Goal: Information Seeking & Learning: Learn about a topic

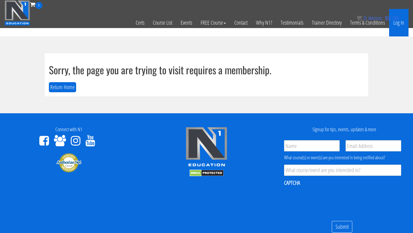
click at [396, 27] on link "Log In" at bounding box center [398, 23] width 19 height 28
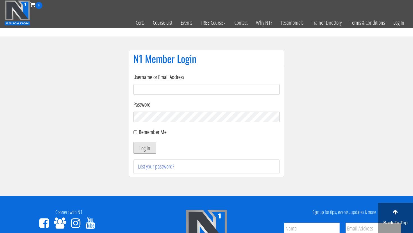
type input "emanueleinvernizzi00@gmail.com"
click at [145, 148] on button "Log In" at bounding box center [144, 148] width 23 height 12
click at [149, 149] on button "Log In" at bounding box center [144, 148] width 23 height 12
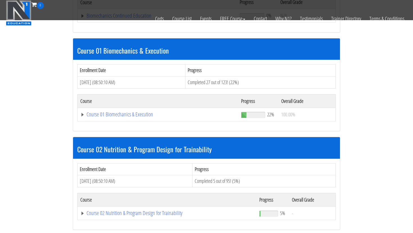
scroll to position [150, 0]
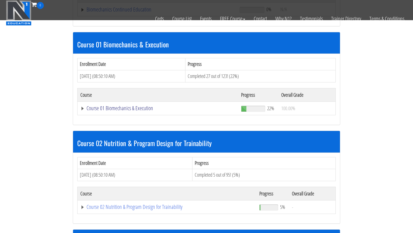
click at [127, 108] on link "Course 01 Biomechanics & Execution" at bounding box center [157, 109] width 155 height 6
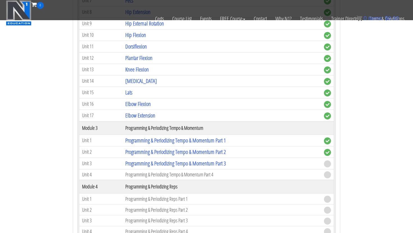
scroll to position [477, 0]
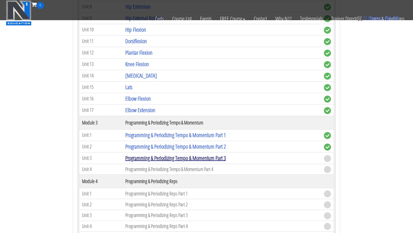
click at [172, 159] on link "Programming & Periodizing Tempo & Momentum Part 3" at bounding box center [175, 159] width 101 height 8
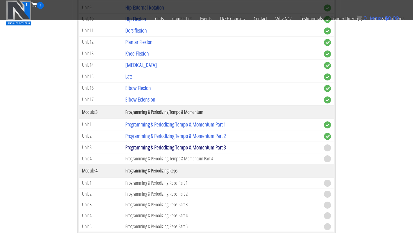
scroll to position [496, 0]
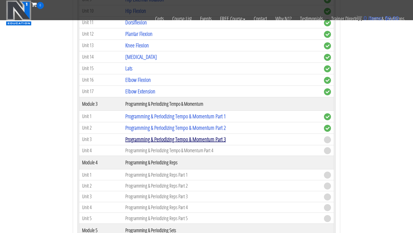
click at [211, 141] on link "Programming & Periodizing Tempo & Momentum Part 3" at bounding box center [175, 140] width 101 height 8
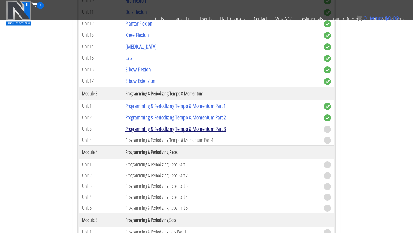
scroll to position [518, 0]
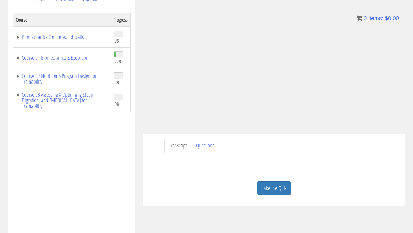
scroll to position [95, 0]
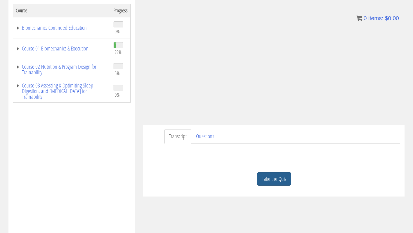
click at [273, 180] on link "Take the Quiz" at bounding box center [274, 180] width 34 height 14
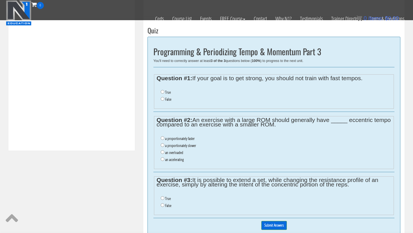
scroll to position [206, 0]
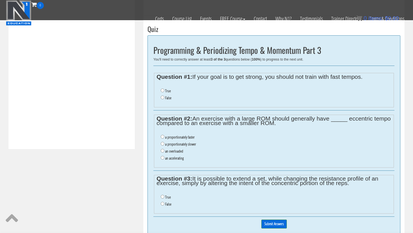
click at [165, 90] on li "True" at bounding box center [276, 91] width 230 height 7
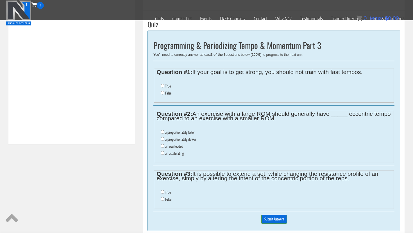
scroll to position [217, 0]
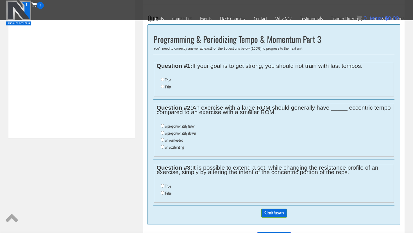
click at [160, 81] on ul "True False" at bounding box center [274, 84] width 235 height 20
click at [162, 80] on input "True" at bounding box center [163, 80] width 4 height 4
radio input "true"
click at [164, 133] on input "a proportionately slower" at bounding box center [163, 133] width 4 height 4
radio input "true"
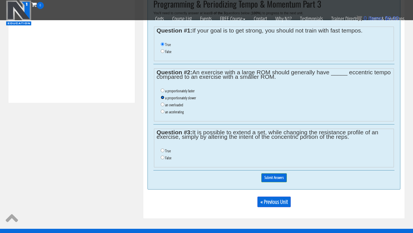
scroll to position [253, 0]
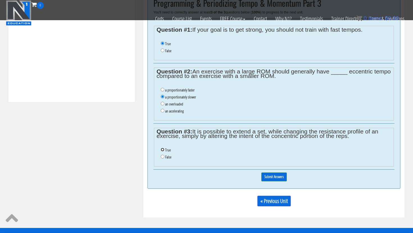
click at [163, 149] on input "True" at bounding box center [163, 150] width 4 height 4
radio input "true"
click at [282, 180] on input "Submit Answers" at bounding box center [274, 177] width 26 height 9
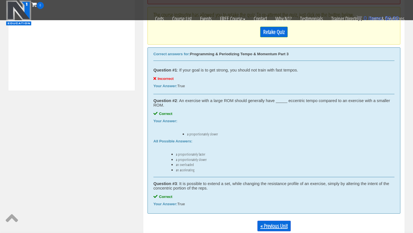
scroll to position [222, 0]
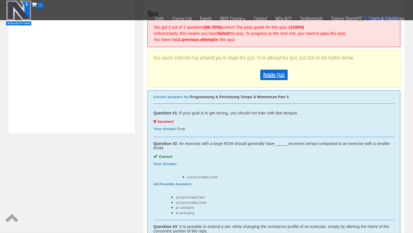
click at [272, 74] on link "Retake Quiz" at bounding box center [274, 75] width 28 height 11
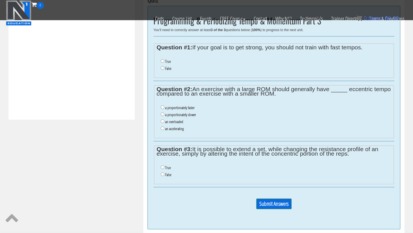
scroll to position [235, 0]
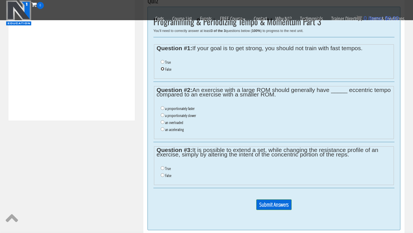
click at [164, 69] on input "False" at bounding box center [163, 69] width 4 height 4
radio input "true"
click at [166, 116] on label "a proportionately slower" at bounding box center [180, 116] width 31 height 4
click at [164, 116] on input "a proportionately slower" at bounding box center [163, 116] width 4 height 4
radio input "true"
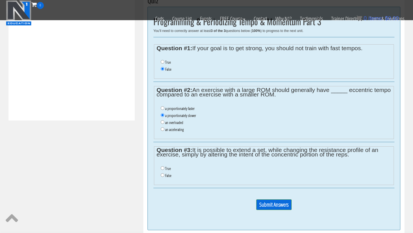
click at [165, 168] on label "True" at bounding box center [168, 169] width 6 height 4
click at [164, 168] on input "True" at bounding box center [163, 169] width 4 height 4
radio input "true"
click at [262, 205] on input "Submit Answers" at bounding box center [273, 205] width 35 height 11
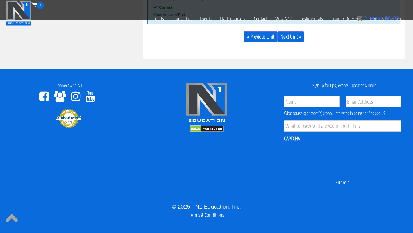
scroll to position [436, 0]
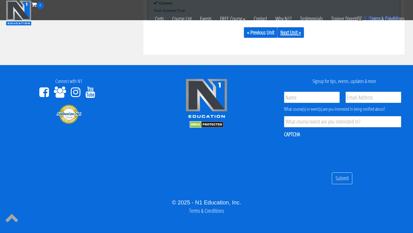
click at [288, 31] on link "Next Unit »" at bounding box center [290, 32] width 27 height 11
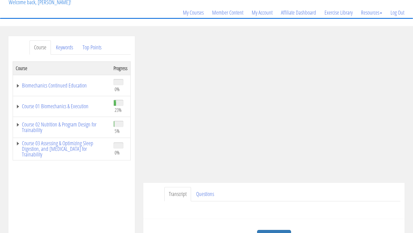
scroll to position [47, 0]
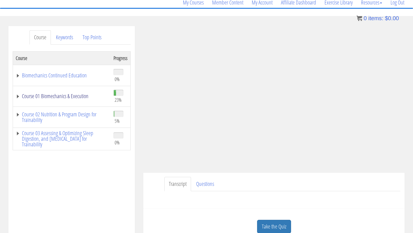
click at [77, 97] on link "Course 01 Biomechanics & Execution" at bounding box center [62, 97] width 92 height 6
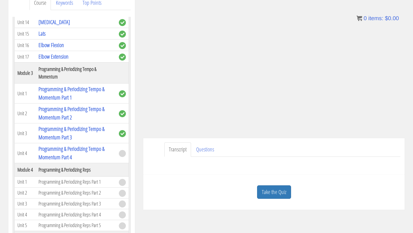
scroll to position [98, 0]
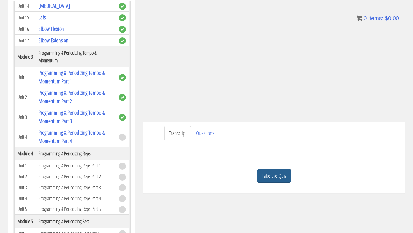
click at [278, 173] on link "Take the Quiz" at bounding box center [274, 176] width 34 height 14
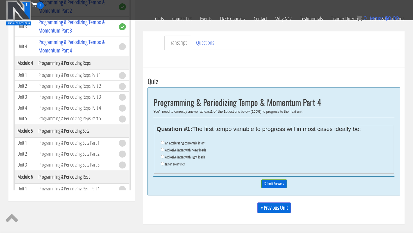
scroll to position [155, 0]
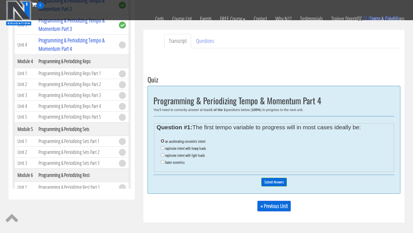
click at [161, 141] on input "an accelerating concentric intent" at bounding box center [163, 141] width 4 height 4
radio input "true"
click at [276, 184] on input "Submit Answers" at bounding box center [274, 182] width 26 height 9
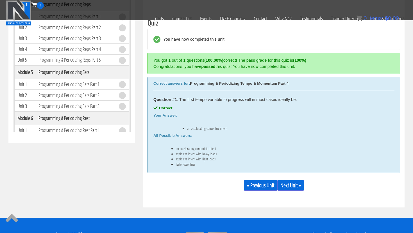
scroll to position [213, 0]
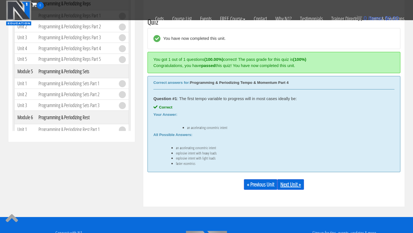
click at [290, 184] on link "Next Unit »" at bounding box center [290, 185] width 27 height 11
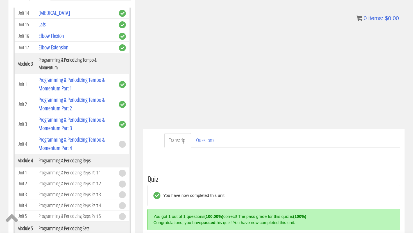
scroll to position [91, 0]
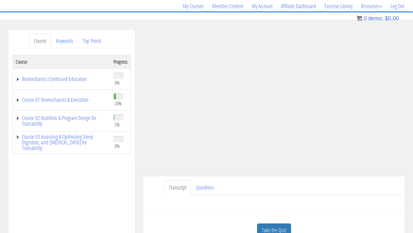
scroll to position [48, 0]
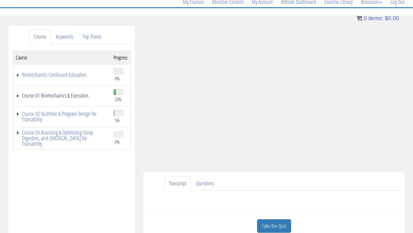
click at [80, 97] on link "Course 01 Biomechanics & Execution" at bounding box center [62, 96] width 92 height 6
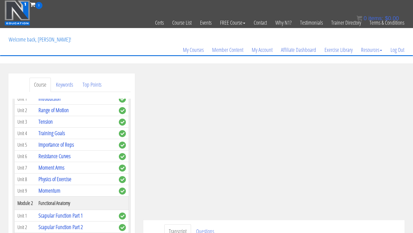
scroll to position [112, 0]
